Goal: Task Accomplishment & Management: Use online tool/utility

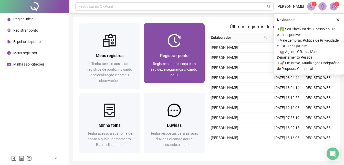
click at [171, 54] on span "Registrar ponto" at bounding box center [174, 55] width 28 height 5
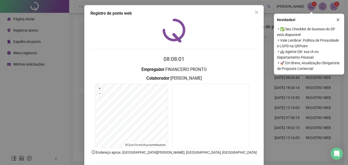
click at [293, 145] on div "Registro de ponto web 08:08:01 Empregador : FINANCEIRO PRONTO Colaborador : [PE…" at bounding box center [174, 82] width 348 height 165
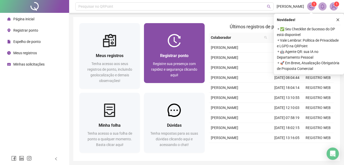
click at [179, 69] on span "Registre sua presença com rapidez e segurança clicando aqui!" at bounding box center [174, 69] width 46 height 15
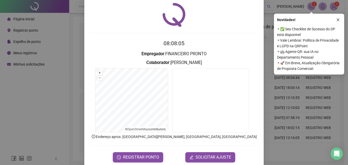
scroll to position [24, 0]
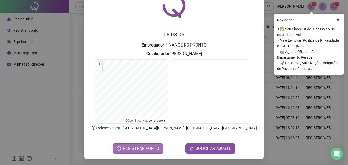
click at [137, 146] on span "REGISTRAR PONTO" at bounding box center [141, 148] width 36 height 6
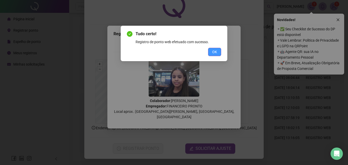
click at [215, 52] on span "OK" at bounding box center [214, 52] width 5 height 6
